Goal: Check status: Check status

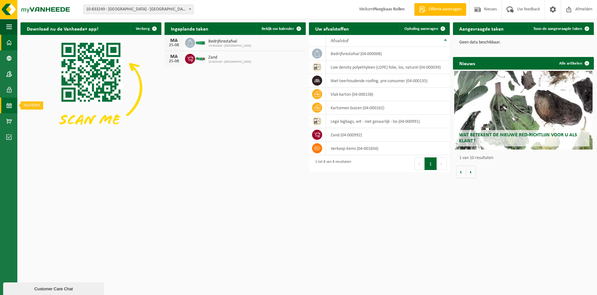
click at [7, 107] on span at bounding box center [9, 106] width 6 height 16
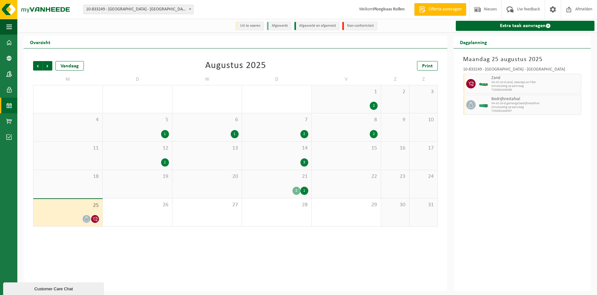
click at [510, 107] on span "Omwisseling op aanvraag" at bounding box center [535, 108] width 88 height 4
click at [9, 109] on span at bounding box center [9, 106] width 6 height 16
click at [246, 27] on li "Uit te voeren" at bounding box center [249, 26] width 28 height 9
click at [83, 212] on div "25" at bounding box center [67, 212] width 69 height 27
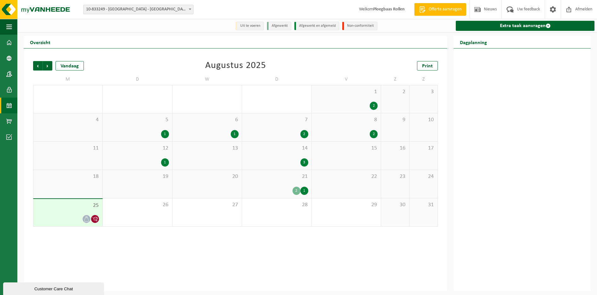
click at [88, 211] on div "25" at bounding box center [67, 212] width 69 height 27
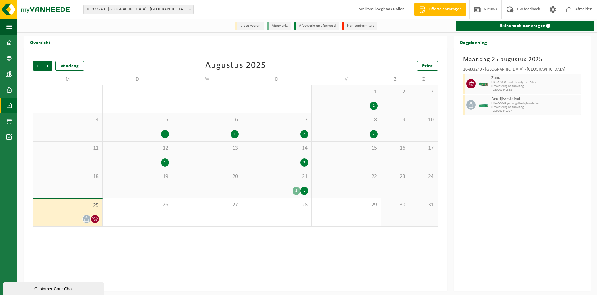
click at [299, 184] on div "21 2 1" at bounding box center [276, 184] width 69 height 28
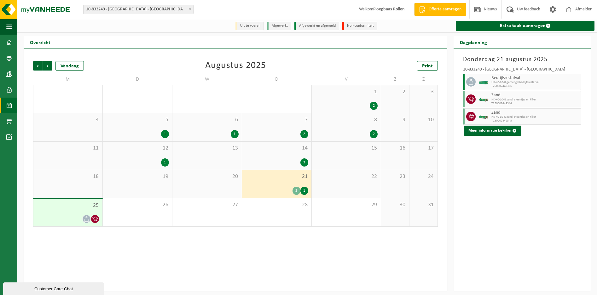
click at [77, 216] on div at bounding box center [68, 219] width 63 height 9
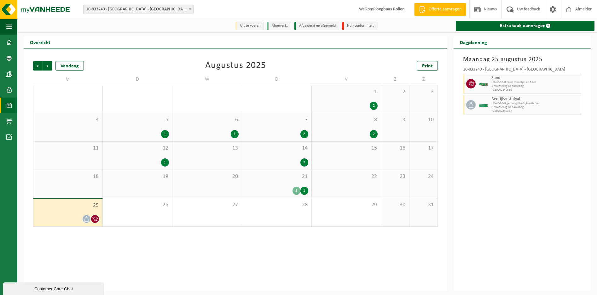
click at [275, 196] on div "21 2 1" at bounding box center [276, 184] width 69 height 28
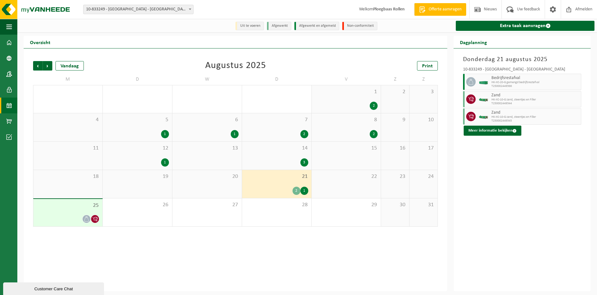
click at [89, 215] on div at bounding box center [68, 219] width 63 height 9
